Goal: Task Accomplishment & Management: Manage account settings

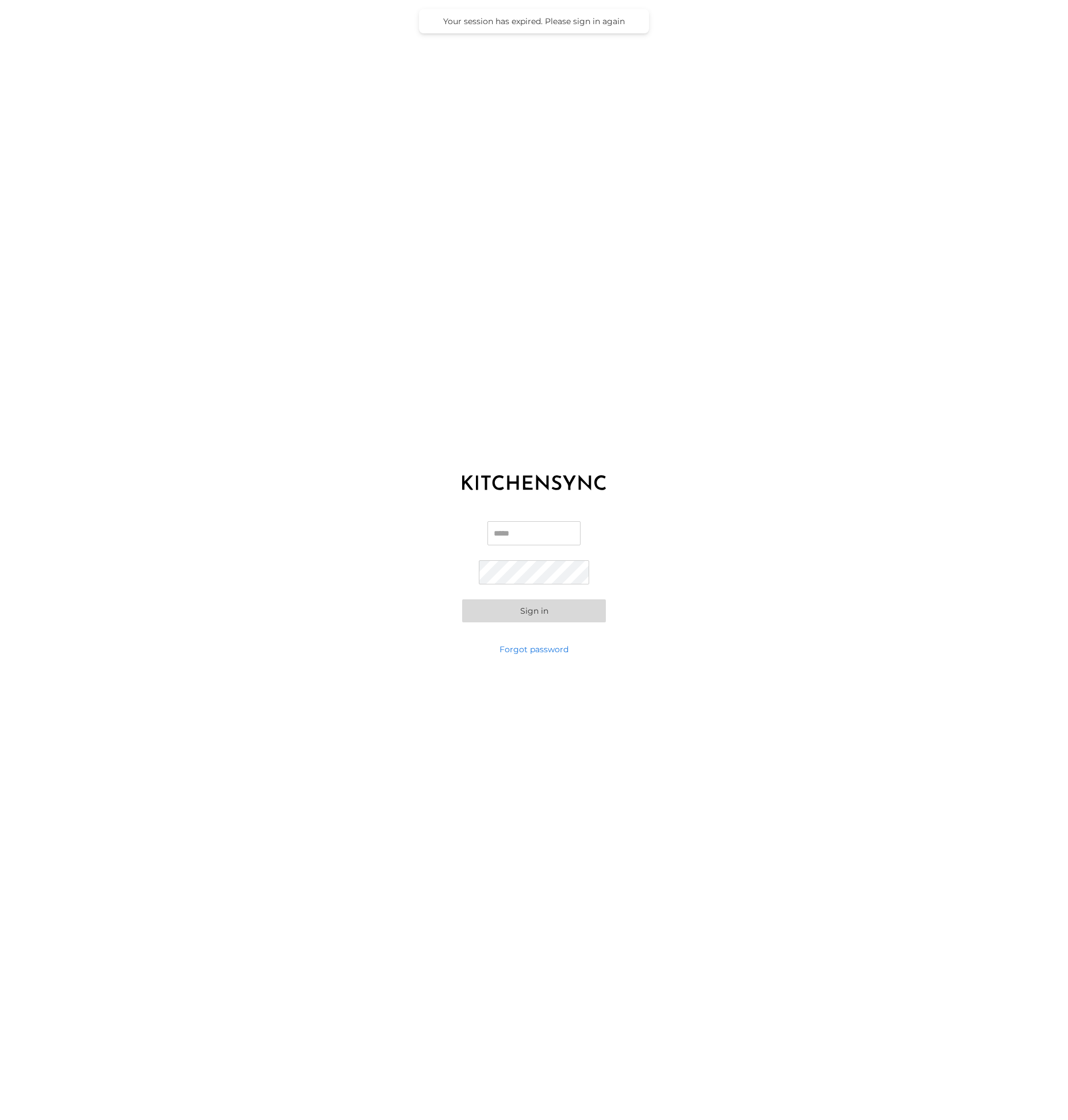
type input "**********"
click at [546, 611] on button "Sign in" at bounding box center [534, 610] width 143 height 23
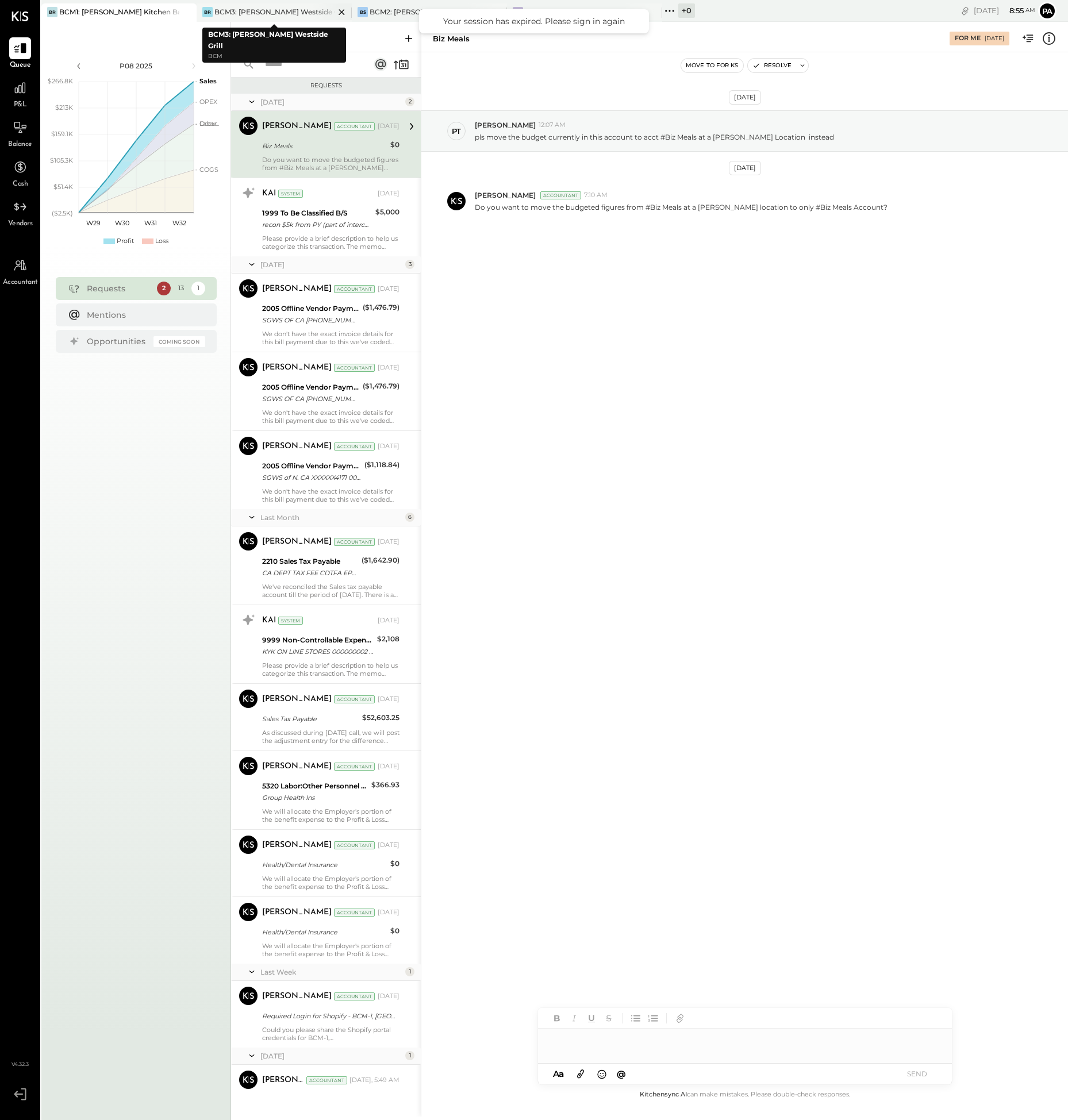
click at [309, 11] on div "BCM3: [PERSON_NAME] Westside Grill" at bounding box center [274, 12] width 120 height 10
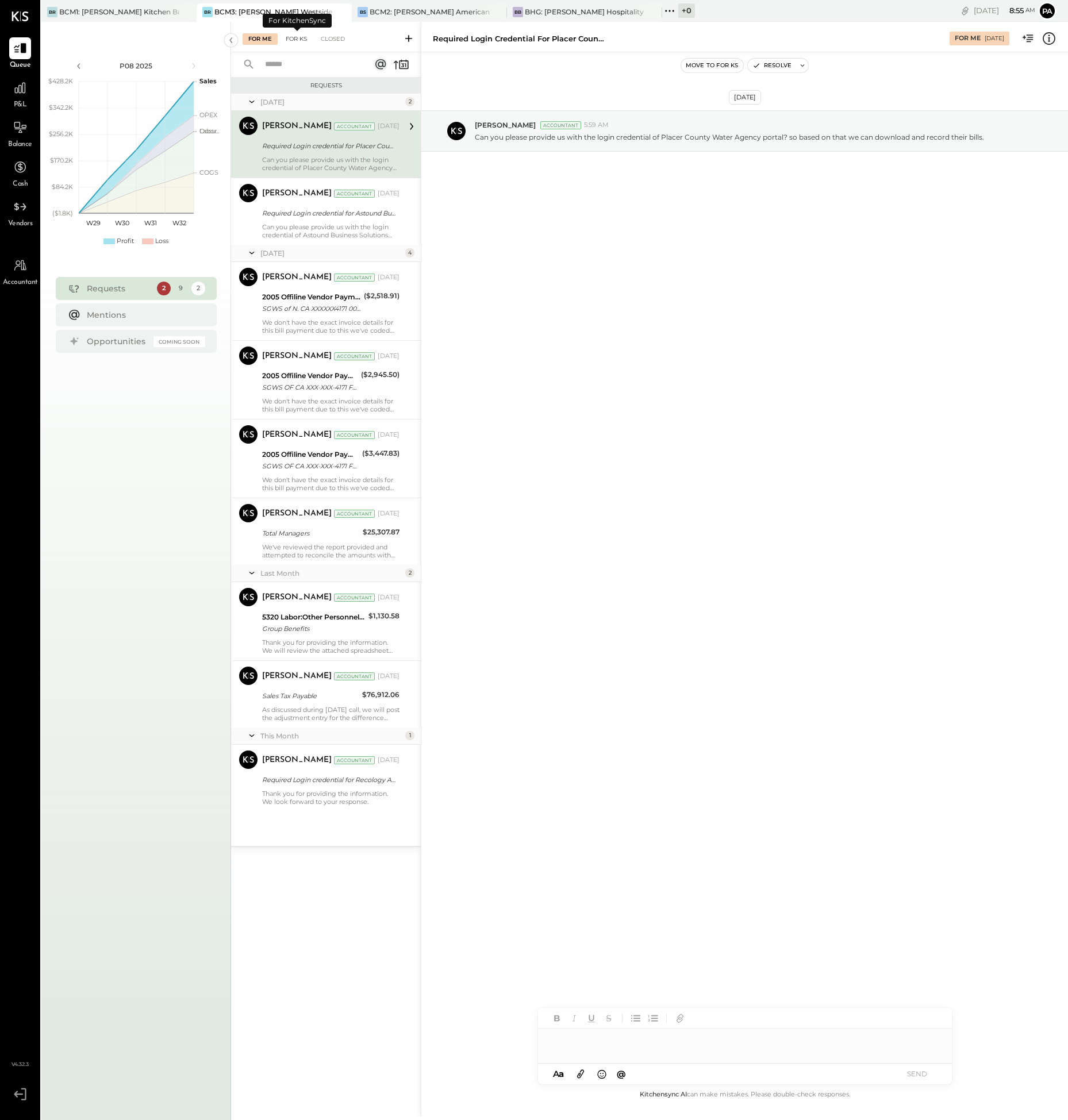
click at [297, 39] on div "For KS" at bounding box center [296, 40] width 33 height 12
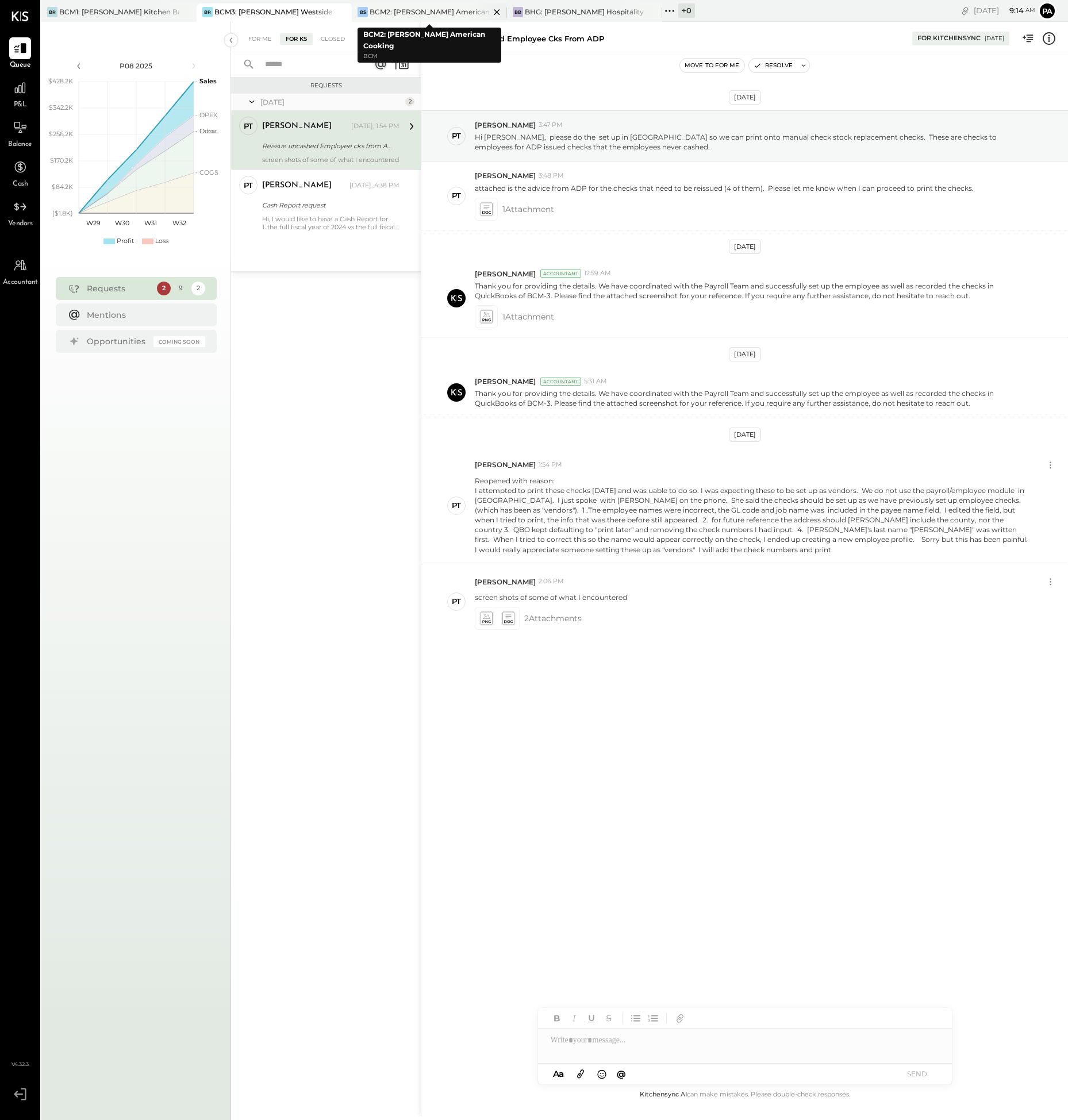
click at [423, 10] on div "BCM2: [PERSON_NAME] American Cooking" at bounding box center [429, 12] width 120 height 10
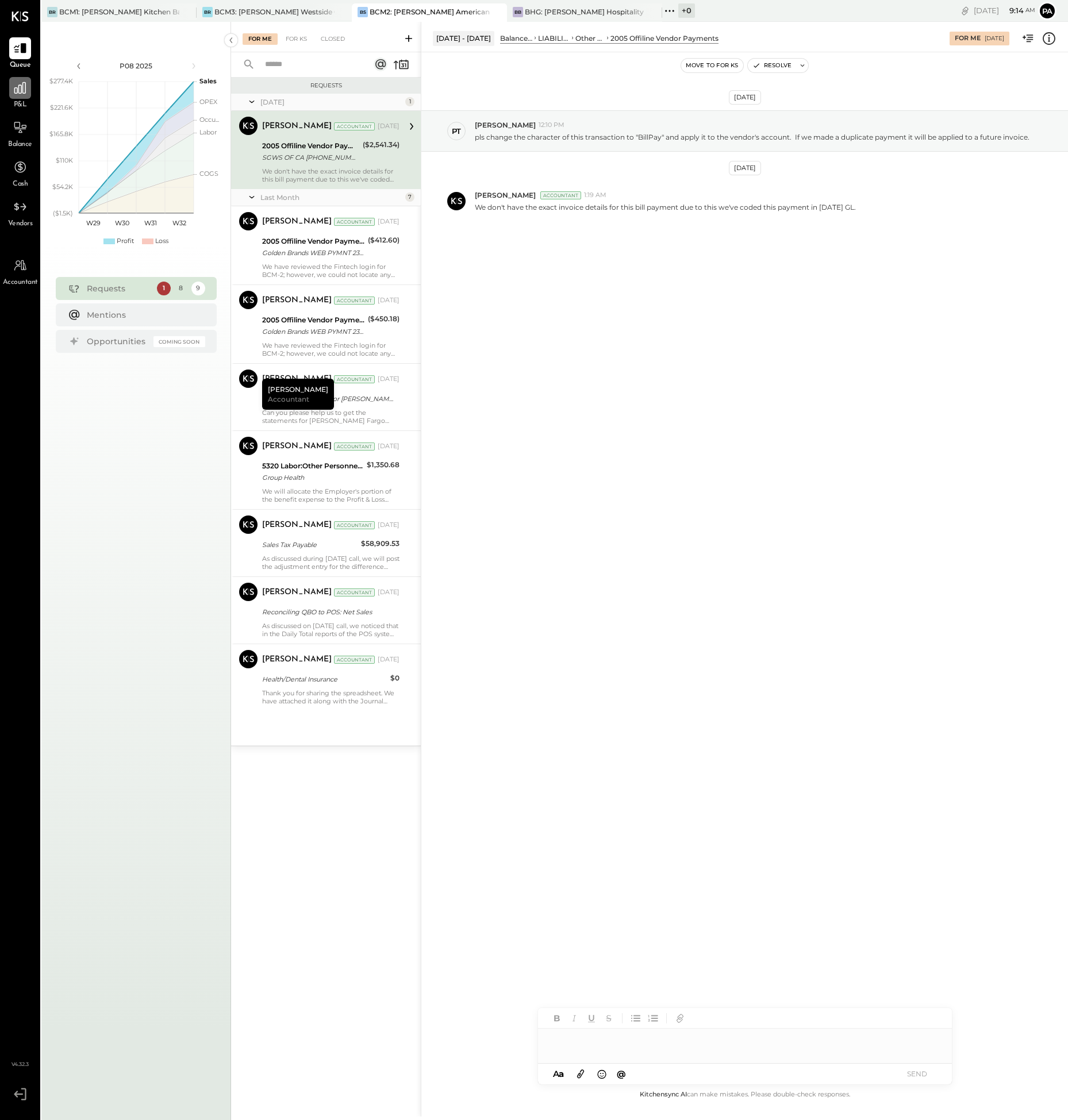
click at [17, 88] on icon at bounding box center [20, 88] width 12 height 12
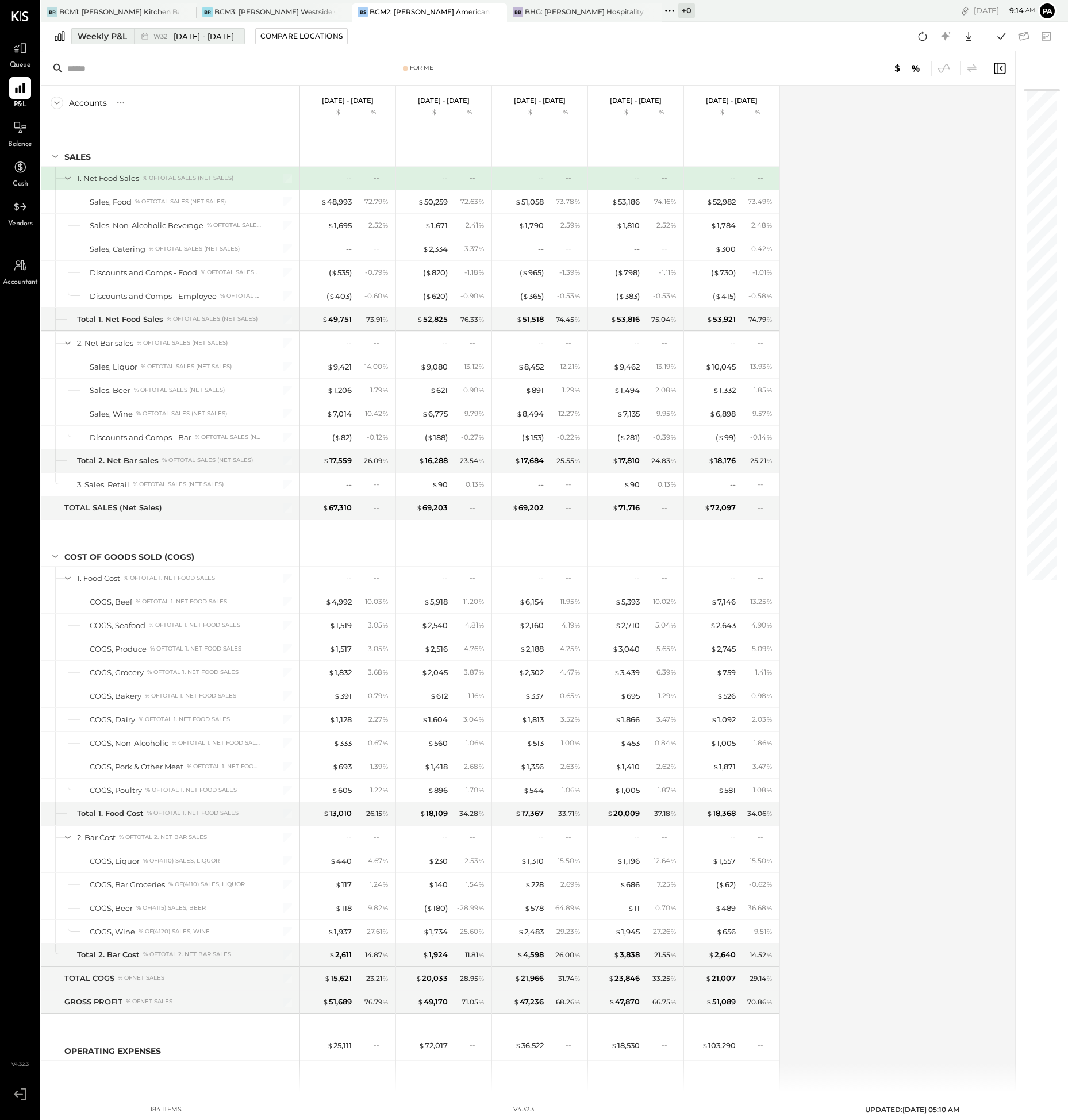
click at [117, 36] on div "Weekly P&L" at bounding box center [102, 36] width 50 height 12
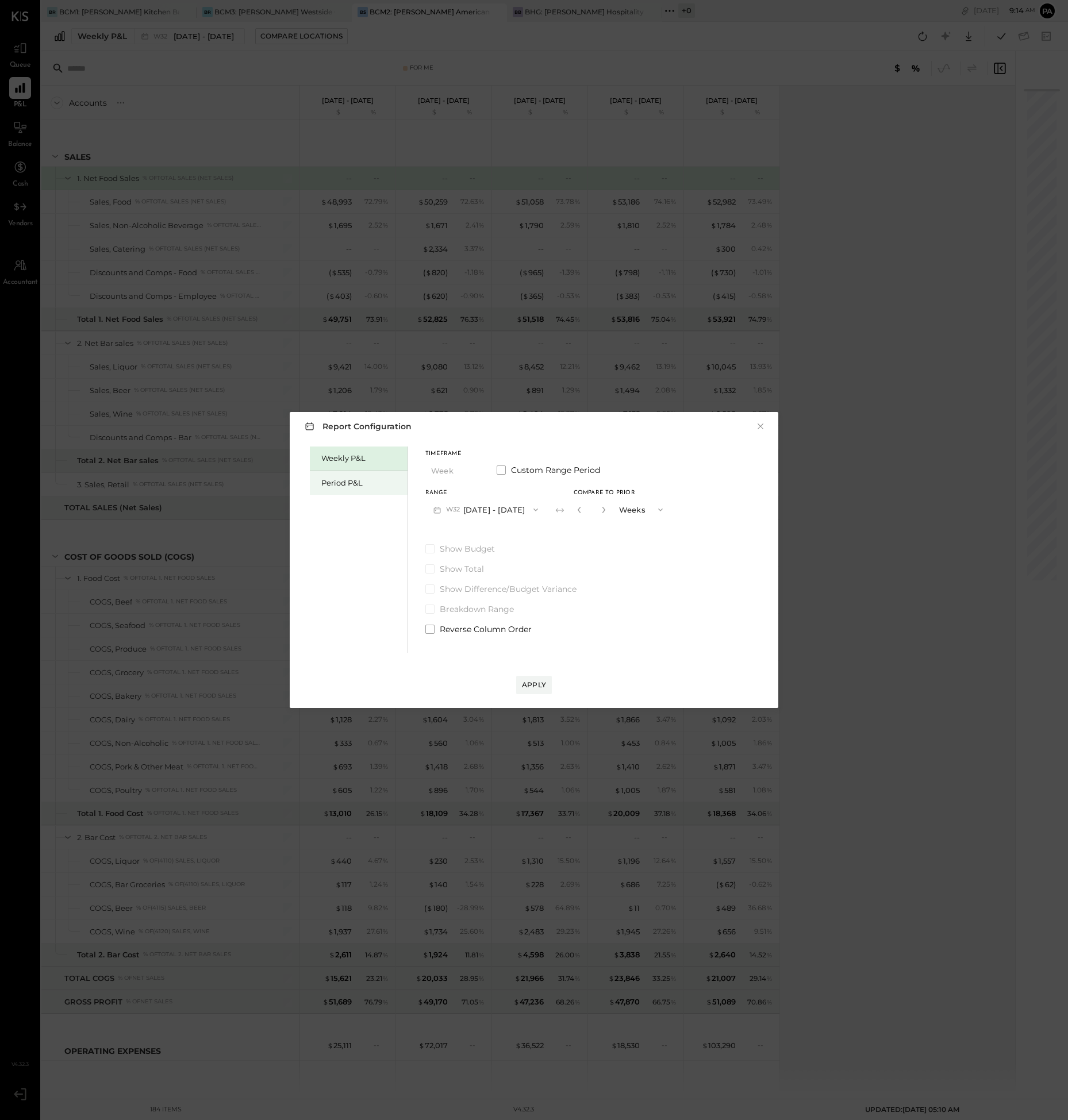
click at [338, 481] on div "Period P&L" at bounding box center [361, 482] width 80 height 11
click at [501, 468] on span at bounding box center [501, 470] width 9 height 9
click at [457, 509] on button "[DATE]" at bounding box center [459, 509] width 68 height 21
click at [487, 661] on div "[DATE]" at bounding box center [474, 661] width 96 height 24
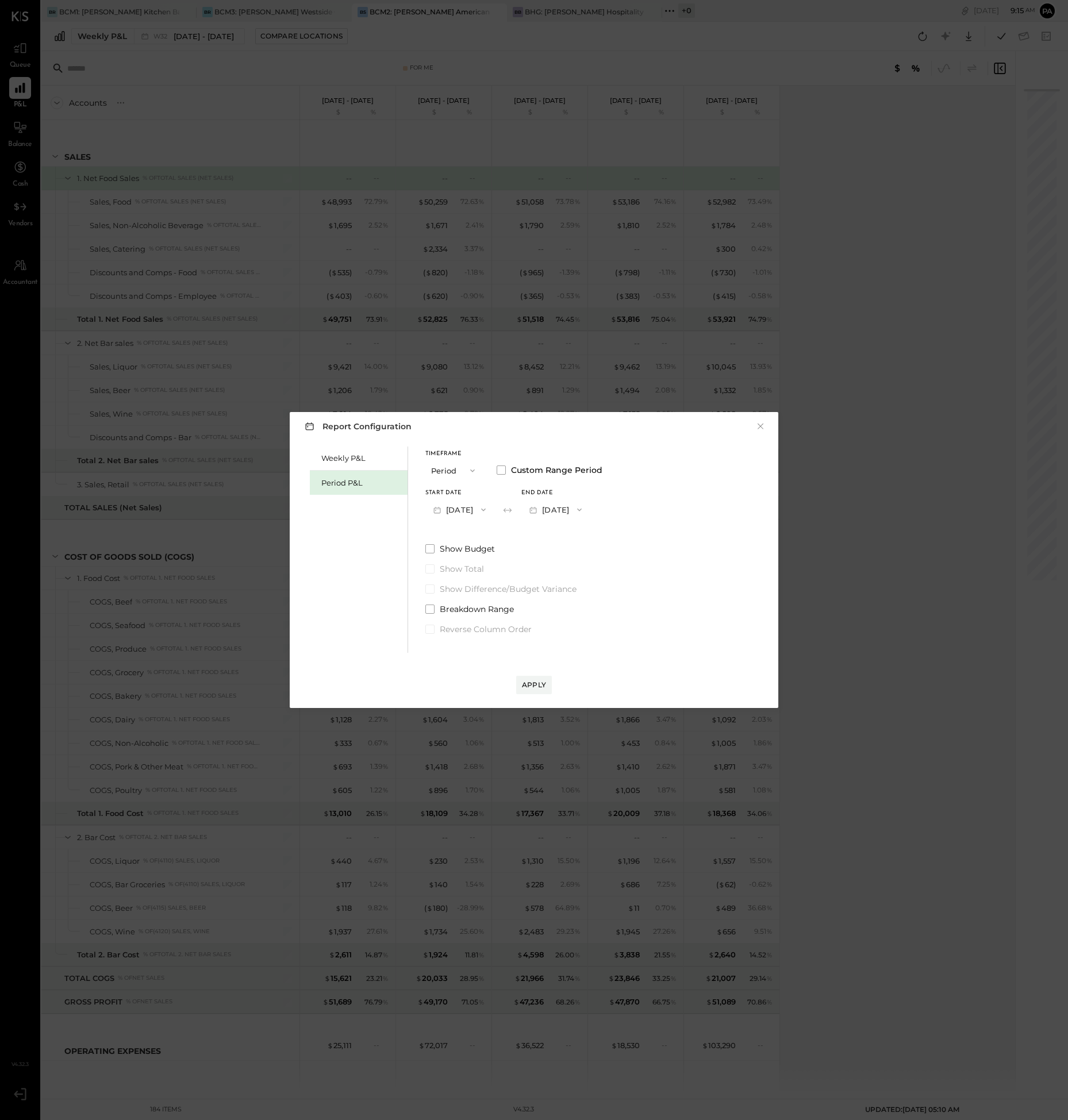
click at [488, 509] on icon "button" at bounding box center [483, 509] width 9 height 9
click at [463, 632] on span "[DATE]" at bounding box center [450, 635] width 24 height 10
click at [584, 509] on icon "button" at bounding box center [579, 509] width 9 height 9
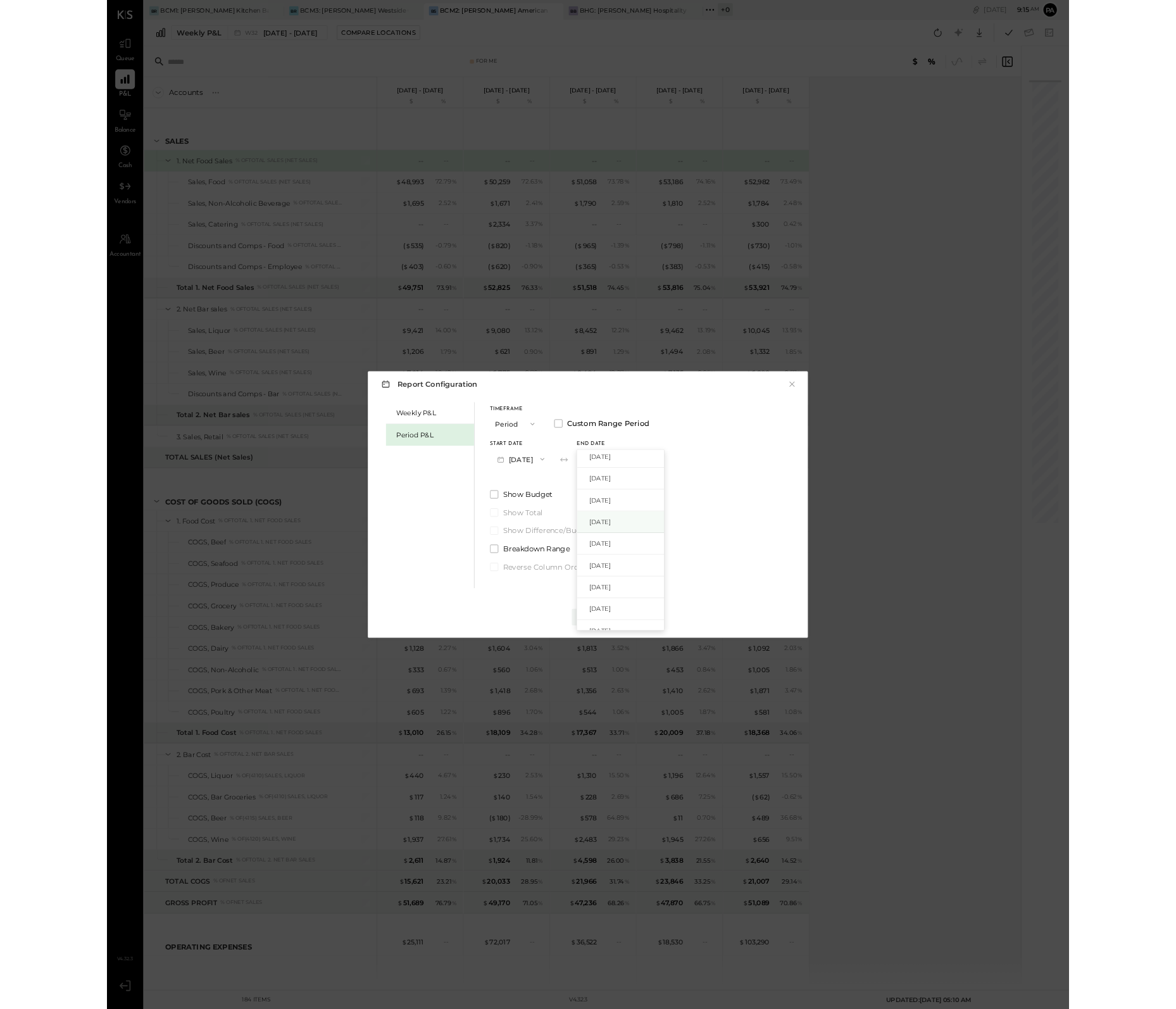
scroll to position [79, 0]
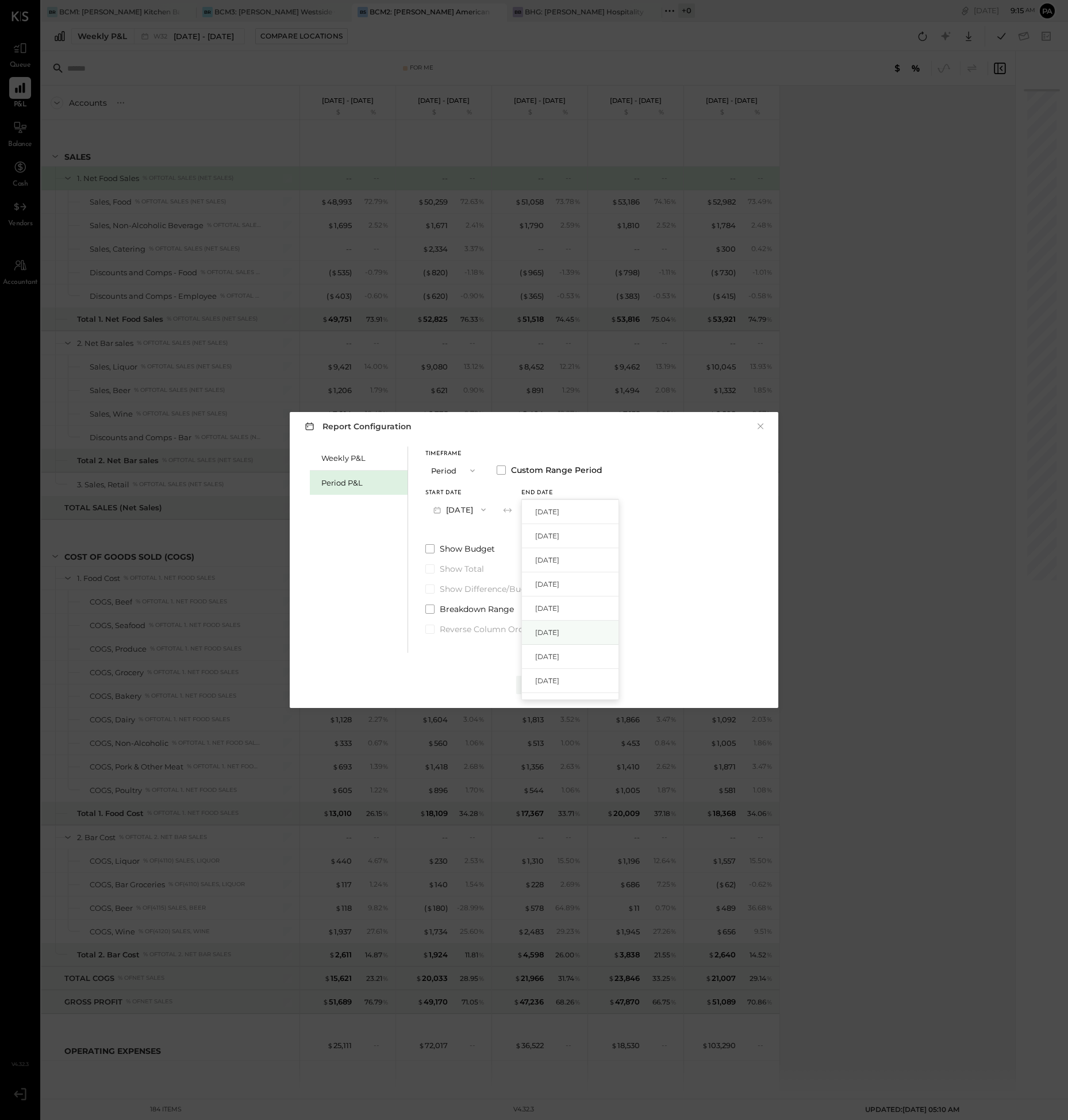
click at [559, 634] on span "[DATE]" at bounding box center [547, 633] width 24 height 10
click at [537, 682] on div "Apply" at bounding box center [533, 685] width 24 height 10
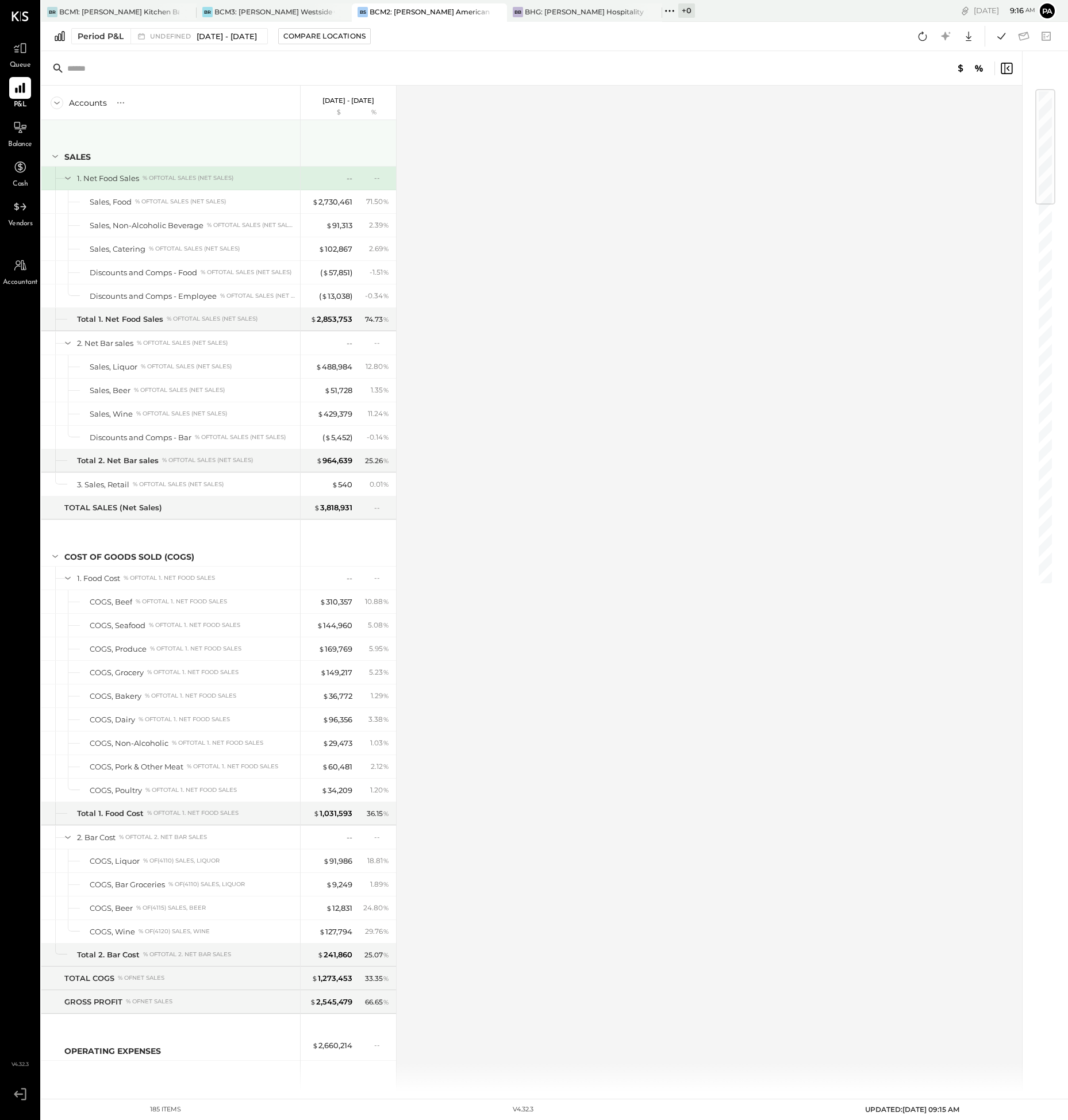
click at [57, 158] on icon at bounding box center [55, 156] width 13 height 13
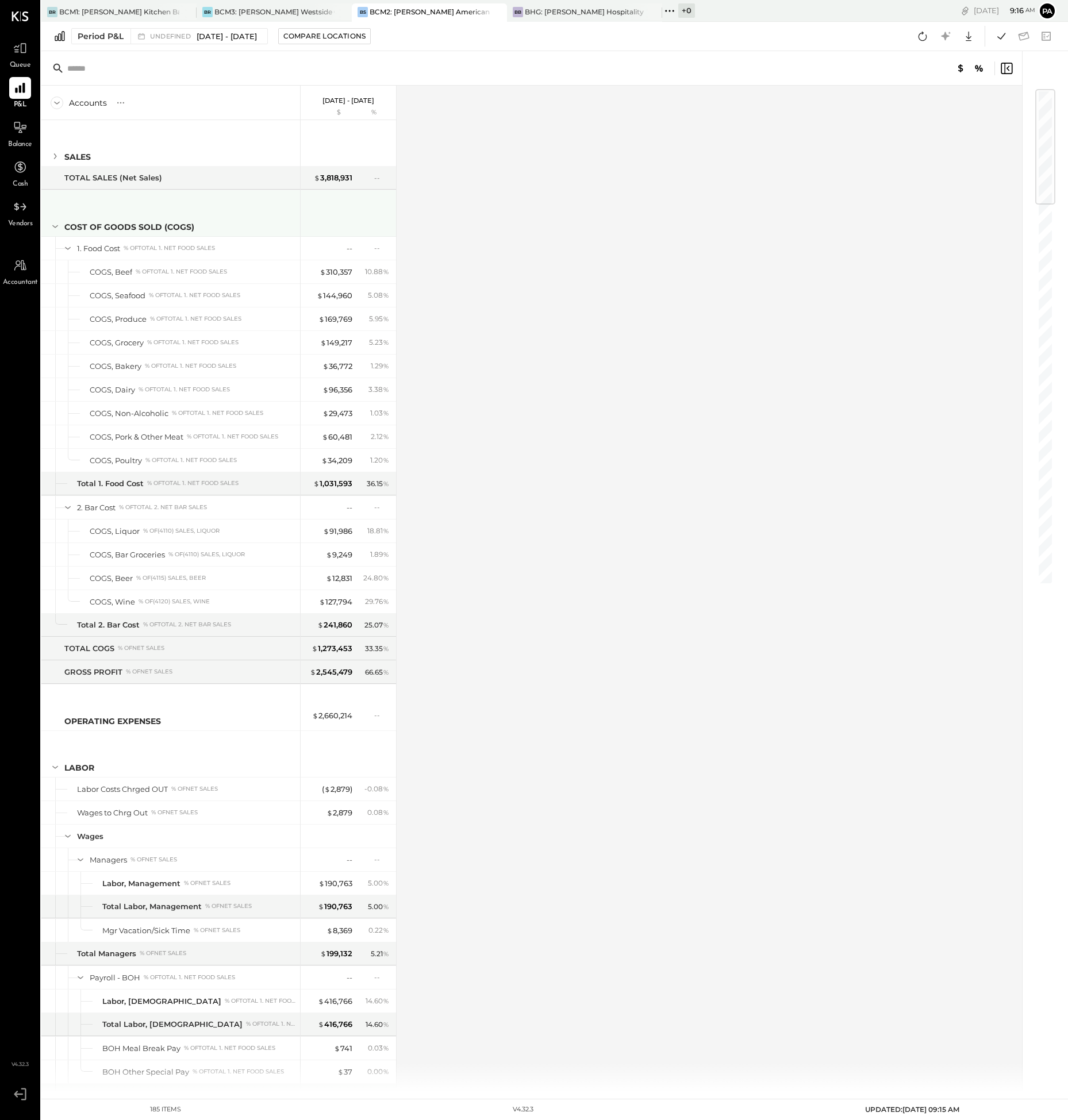
click at [54, 228] on icon at bounding box center [55, 226] width 13 height 13
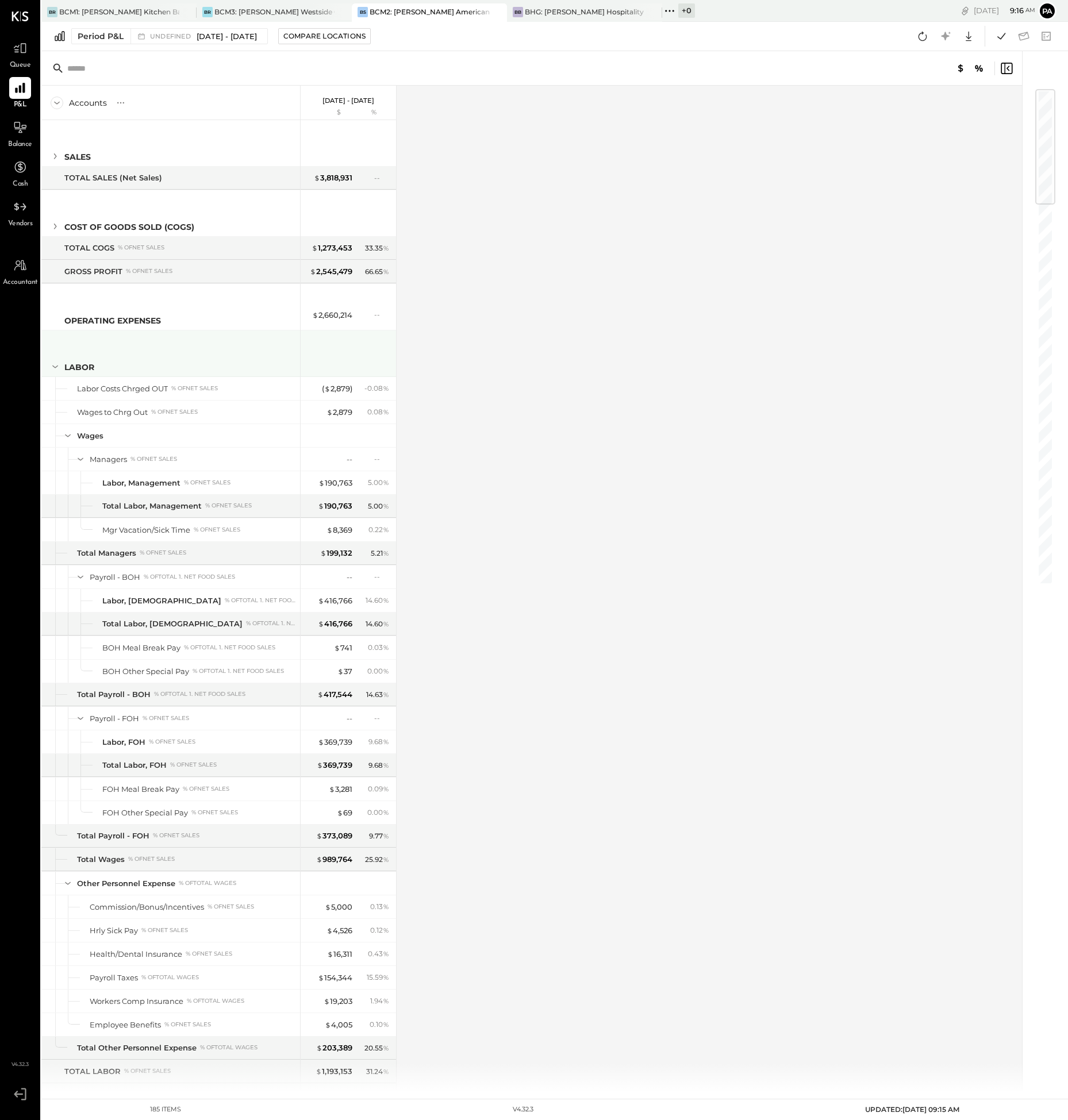
click at [54, 368] on icon at bounding box center [55, 366] width 13 height 13
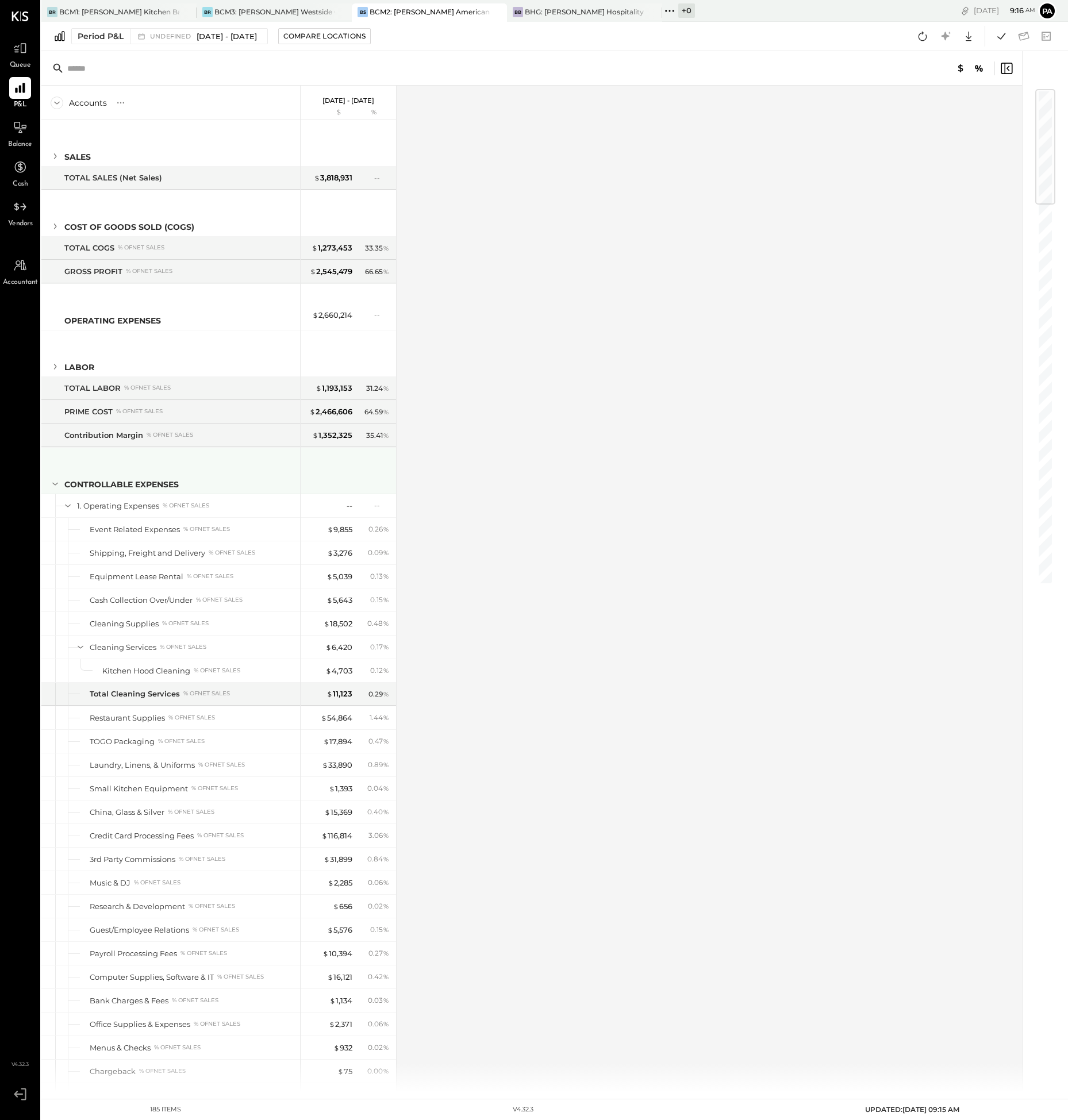
click at [56, 482] on icon at bounding box center [55, 483] width 13 height 13
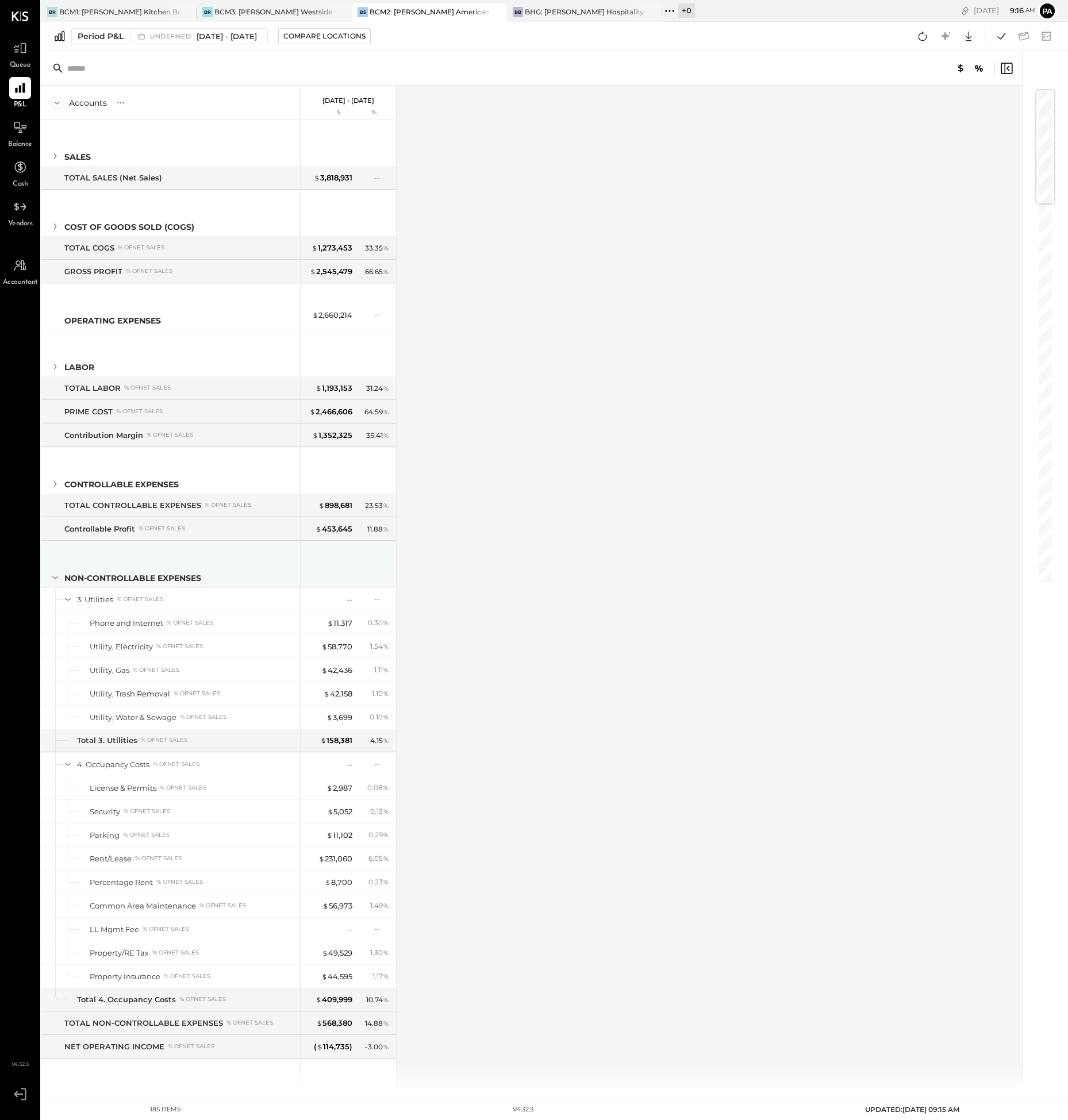
click at [58, 577] on icon at bounding box center [55, 577] width 13 height 13
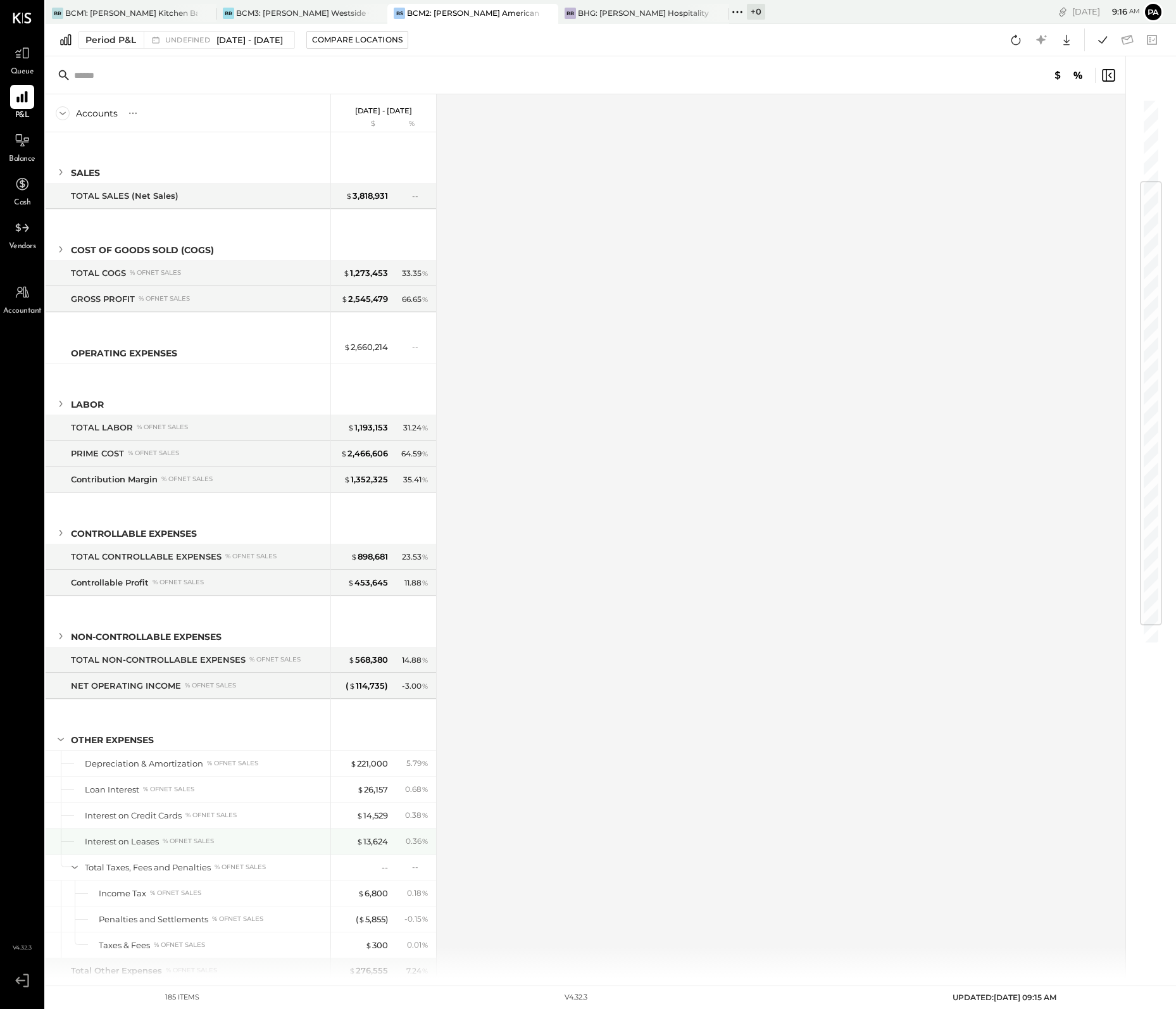
scroll to position [192, 0]
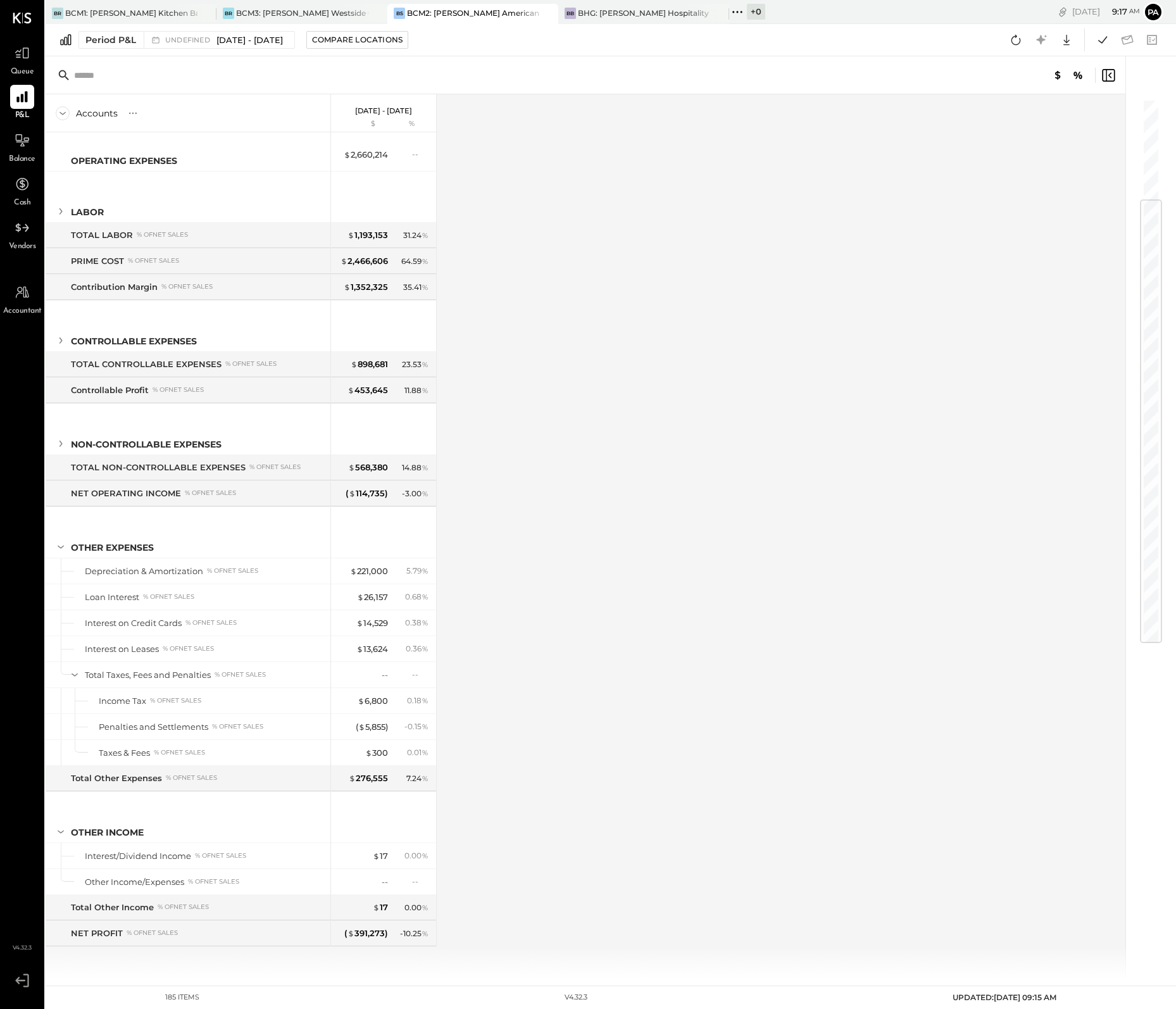
click at [509, 326] on div "Accounts S % GL [DATE] - [DATE] $ % SALES 1. Net Food Sales % of TOTAL SALES (N…" at bounding box center [586, 535] width 1081 height 884
click at [1066, 37] on icon at bounding box center [1066, 40] width 17 height 17
click at [721, 960] on div "Accounts S % GL [DATE] - [DATE] $ % SALES 1. Net Food Sales % of TOTAL SALES (N…" at bounding box center [586, 535] width 1081 height 884
